Goal: Use online tool/utility: Utilize a website feature to perform a specific function

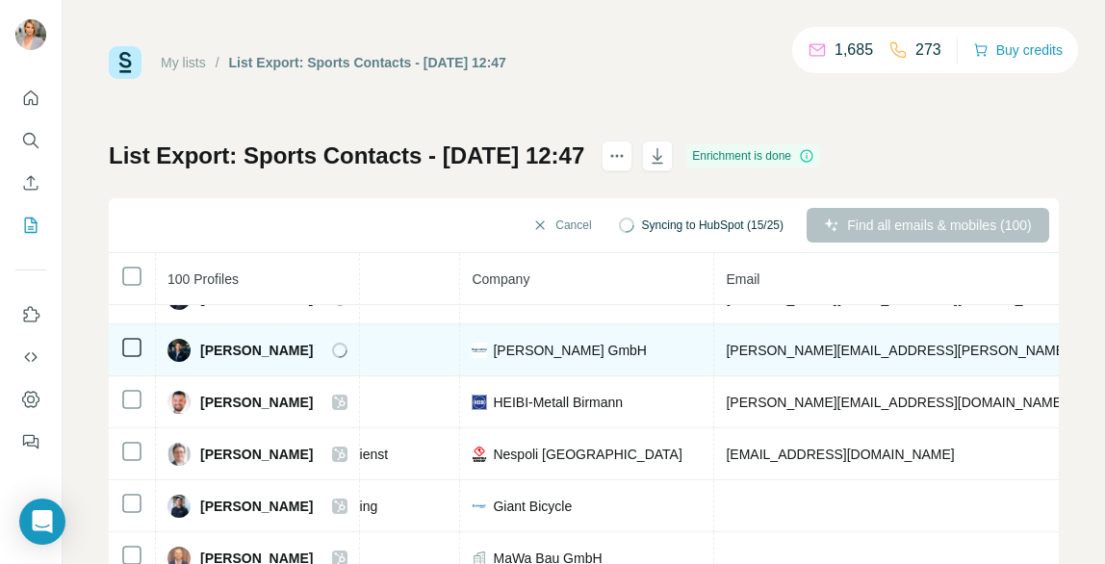
scroll to position [64, 381]
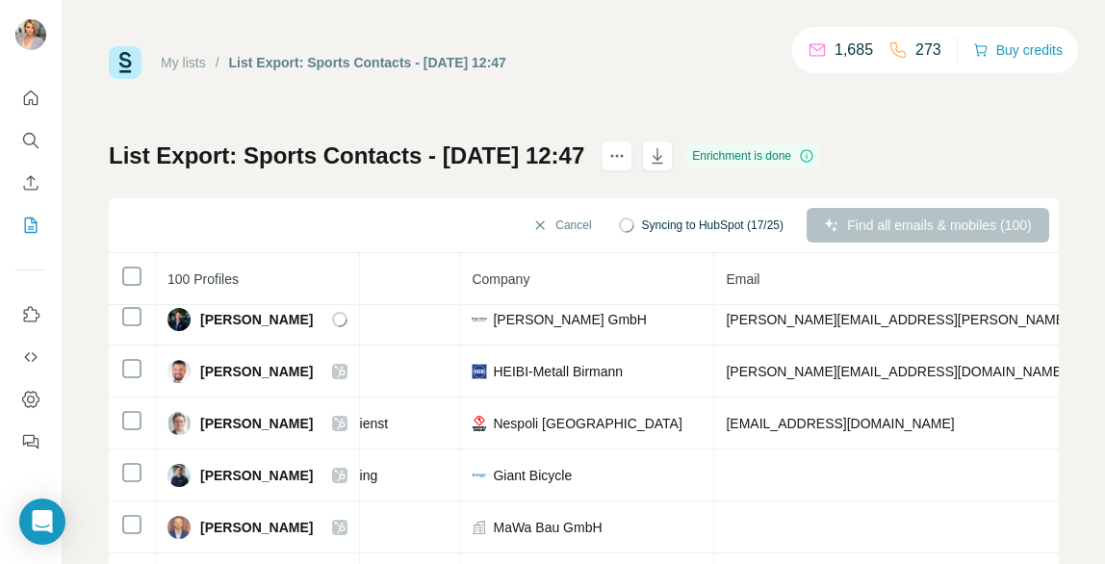
click at [842, 231] on div "Find all emails & mobiles (100)" at bounding box center [928, 225] width 243 height 35
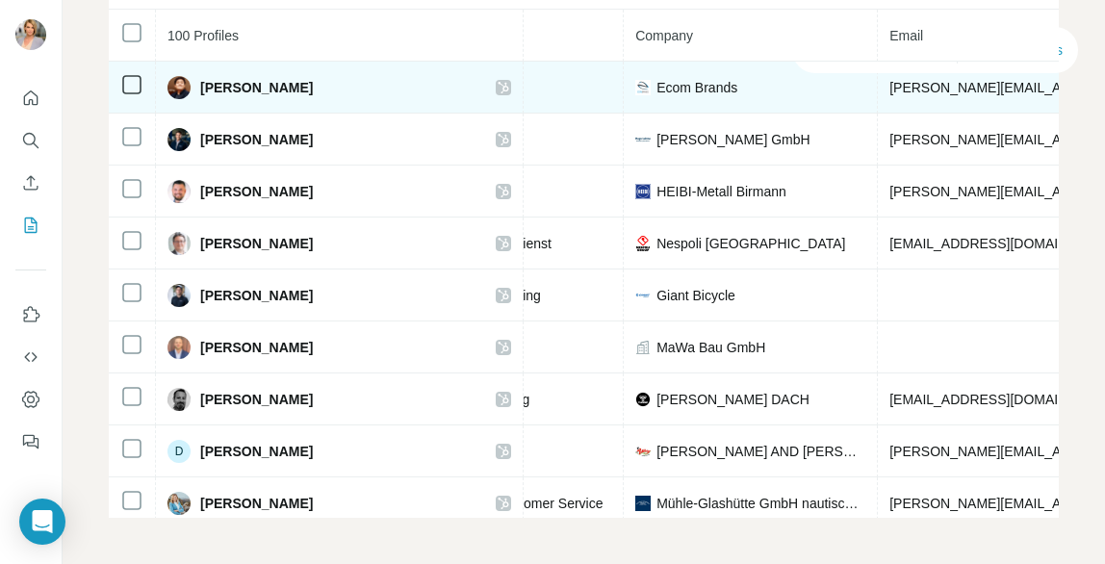
scroll to position [0, 0]
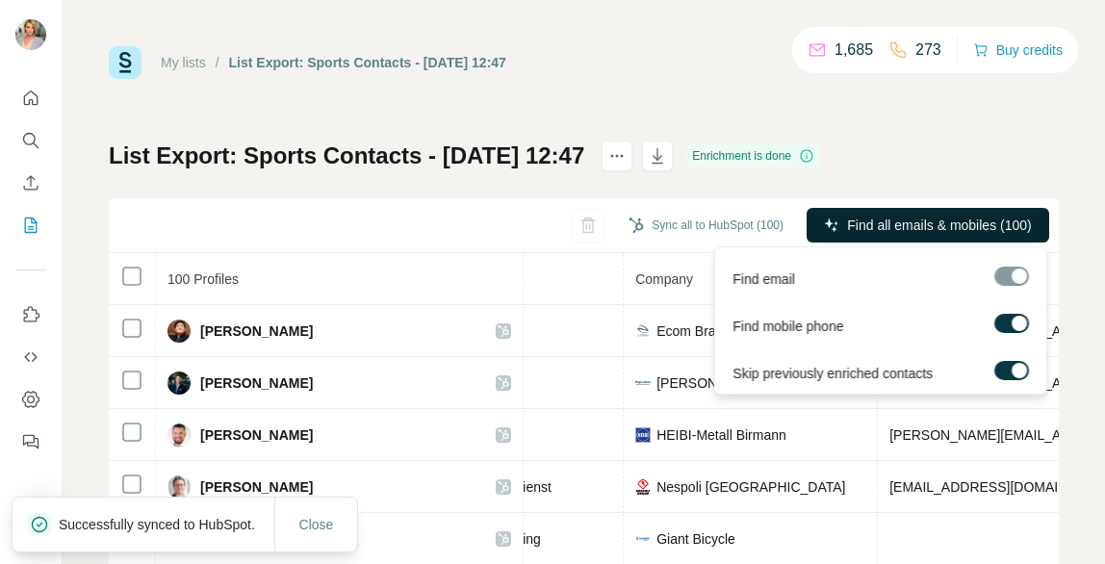
click at [830, 227] on icon "button" at bounding box center [831, 225] width 15 height 15
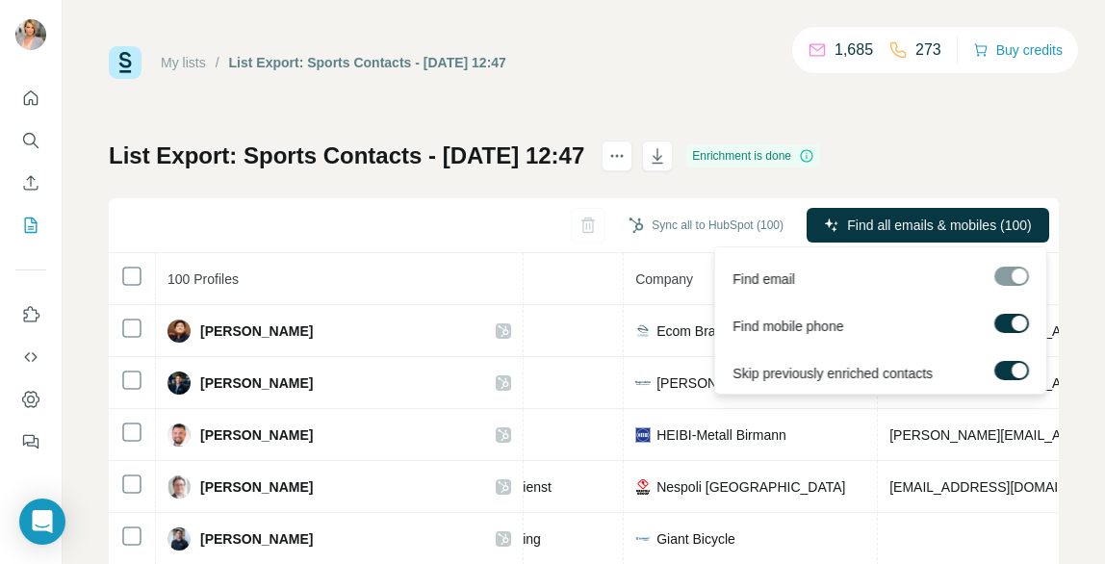
click at [995, 325] on div at bounding box center [1012, 323] width 35 height 19
click at [1007, 323] on label at bounding box center [1012, 323] width 35 height 19
click at [1015, 273] on div at bounding box center [1012, 276] width 35 height 19
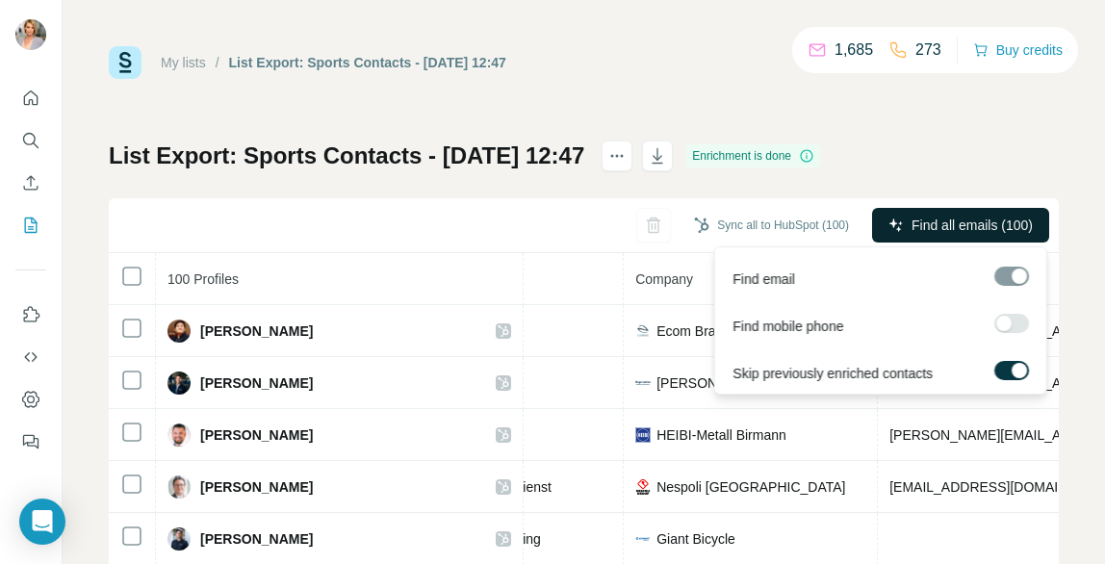
click at [1010, 234] on button "Find all emails (100)" at bounding box center [960, 225] width 177 height 35
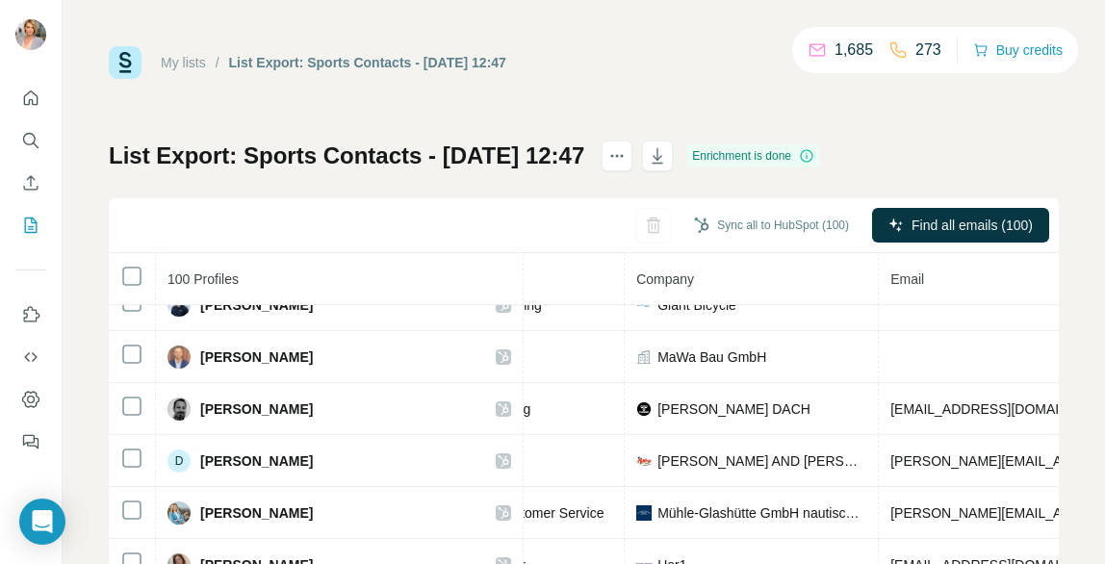
scroll to position [0, 380]
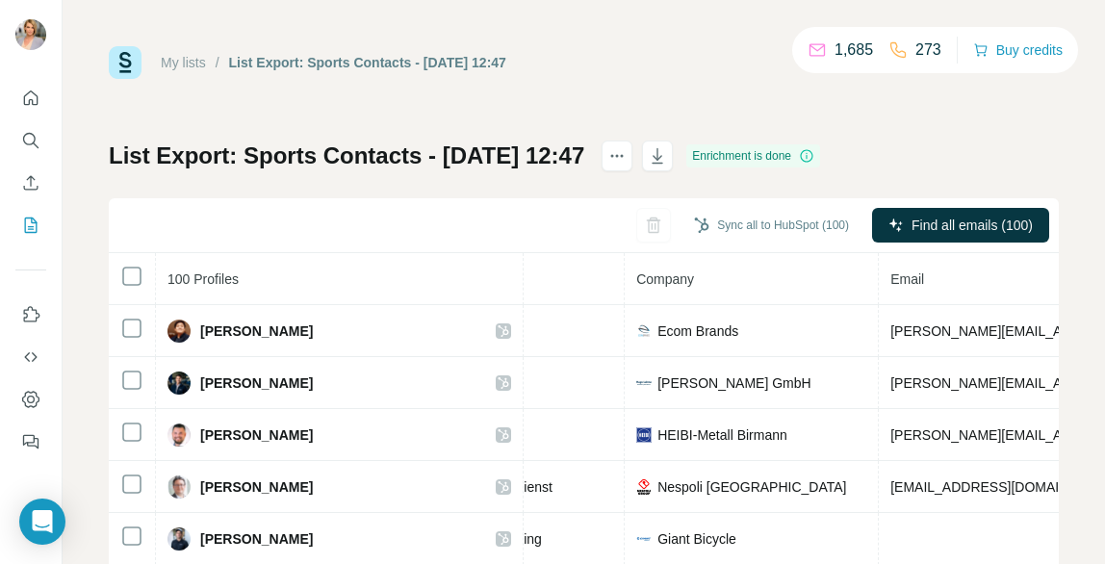
click at [684, 269] on th "Company" at bounding box center [752, 279] width 254 height 52
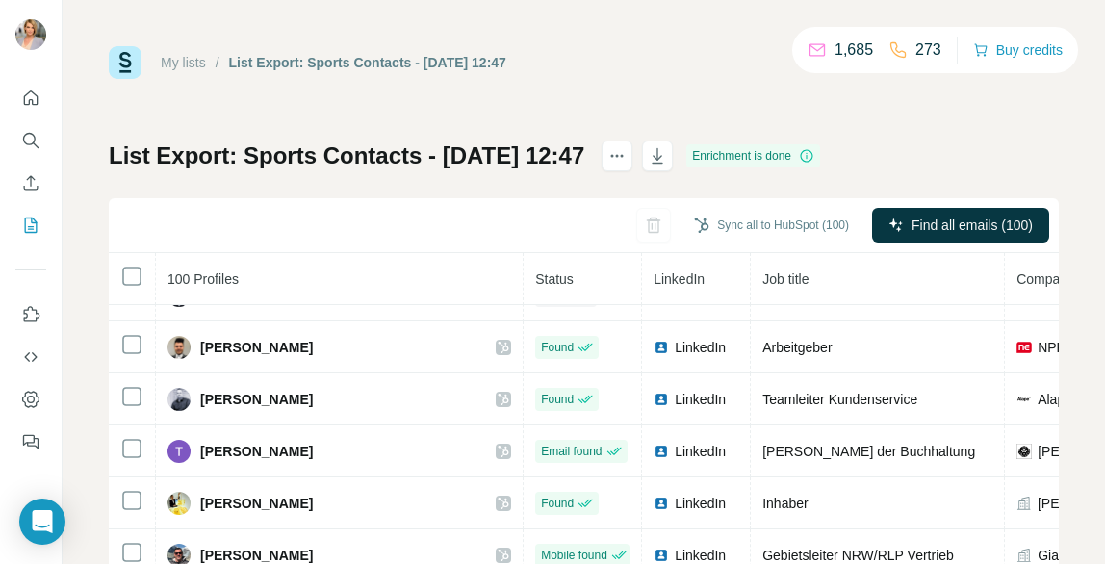
scroll to position [3534, 0]
